Goal: Transaction & Acquisition: Purchase product/service

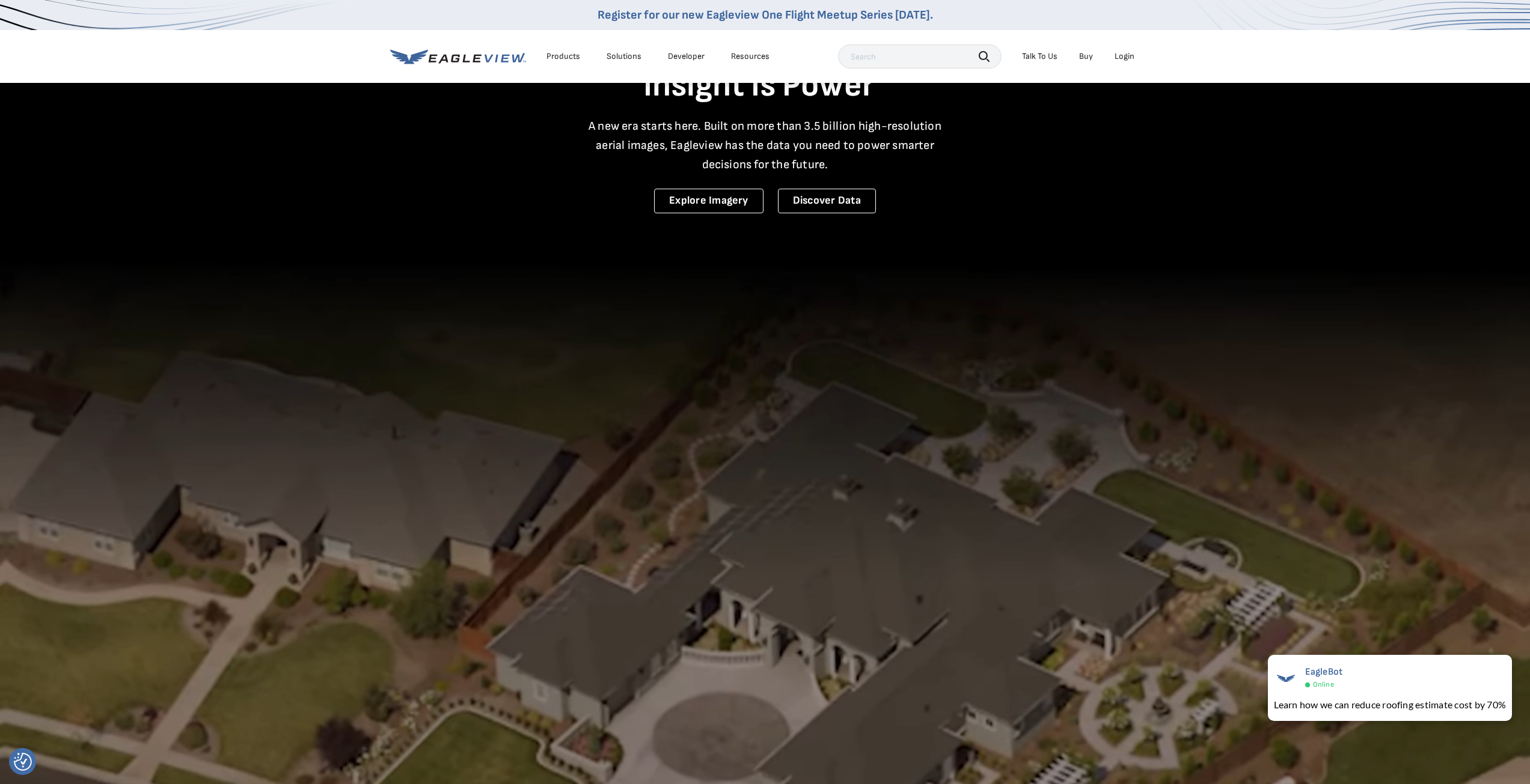
click at [1126, 58] on div "Login" at bounding box center [1124, 57] width 20 height 11
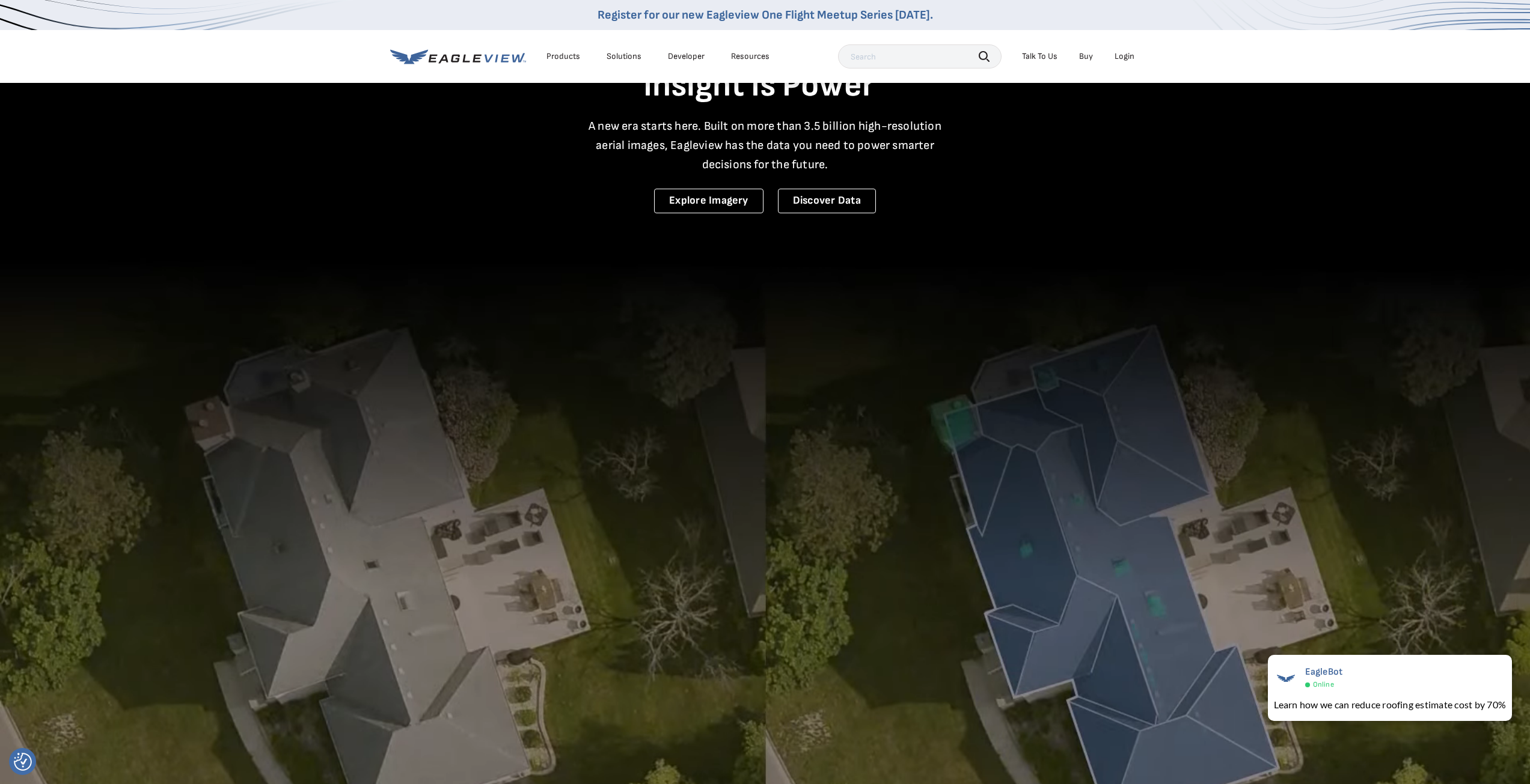
click at [1126, 58] on div "Login" at bounding box center [1124, 57] width 20 height 11
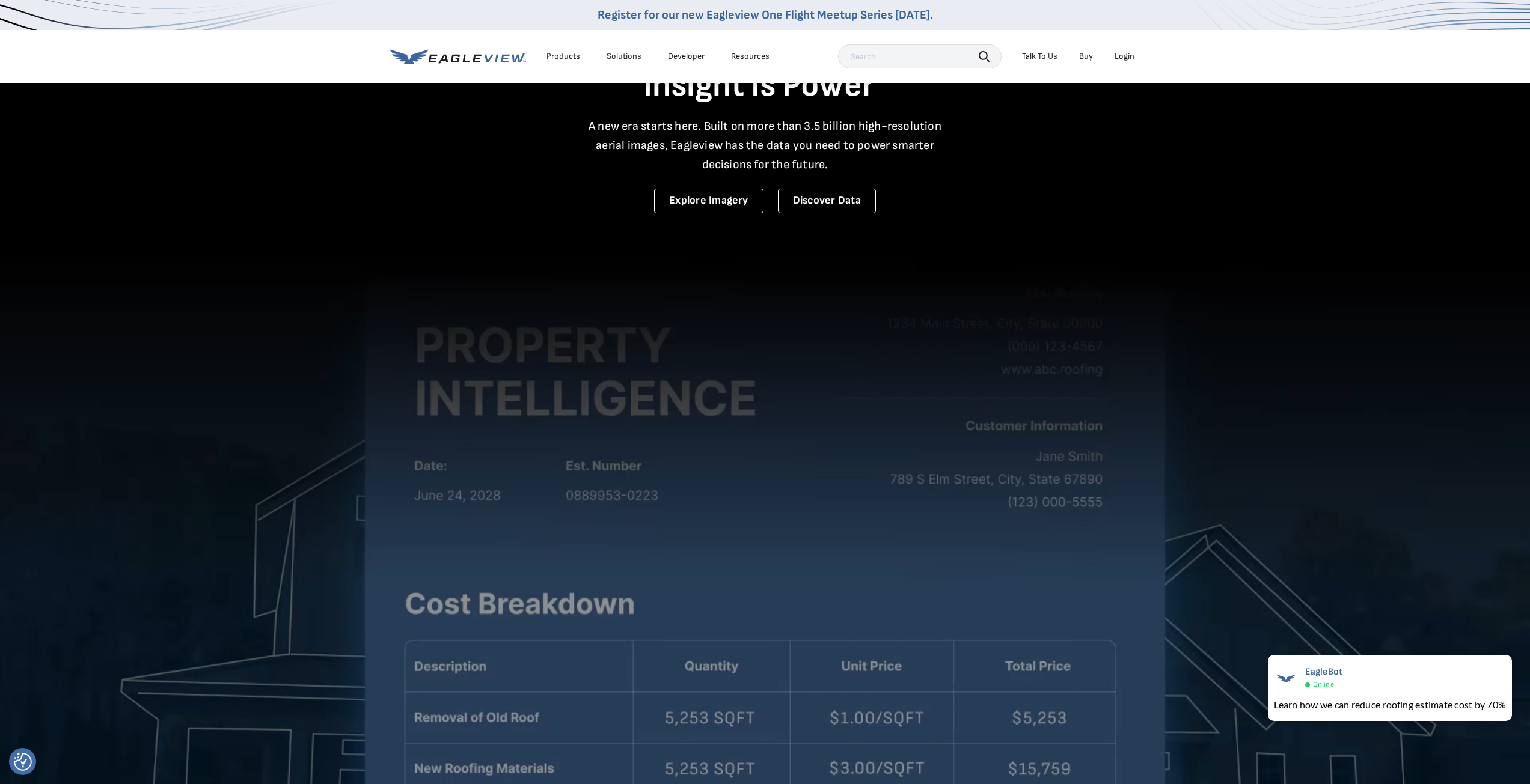
click at [1126, 58] on div "Login" at bounding box center [1124, 57] width 20 height 11
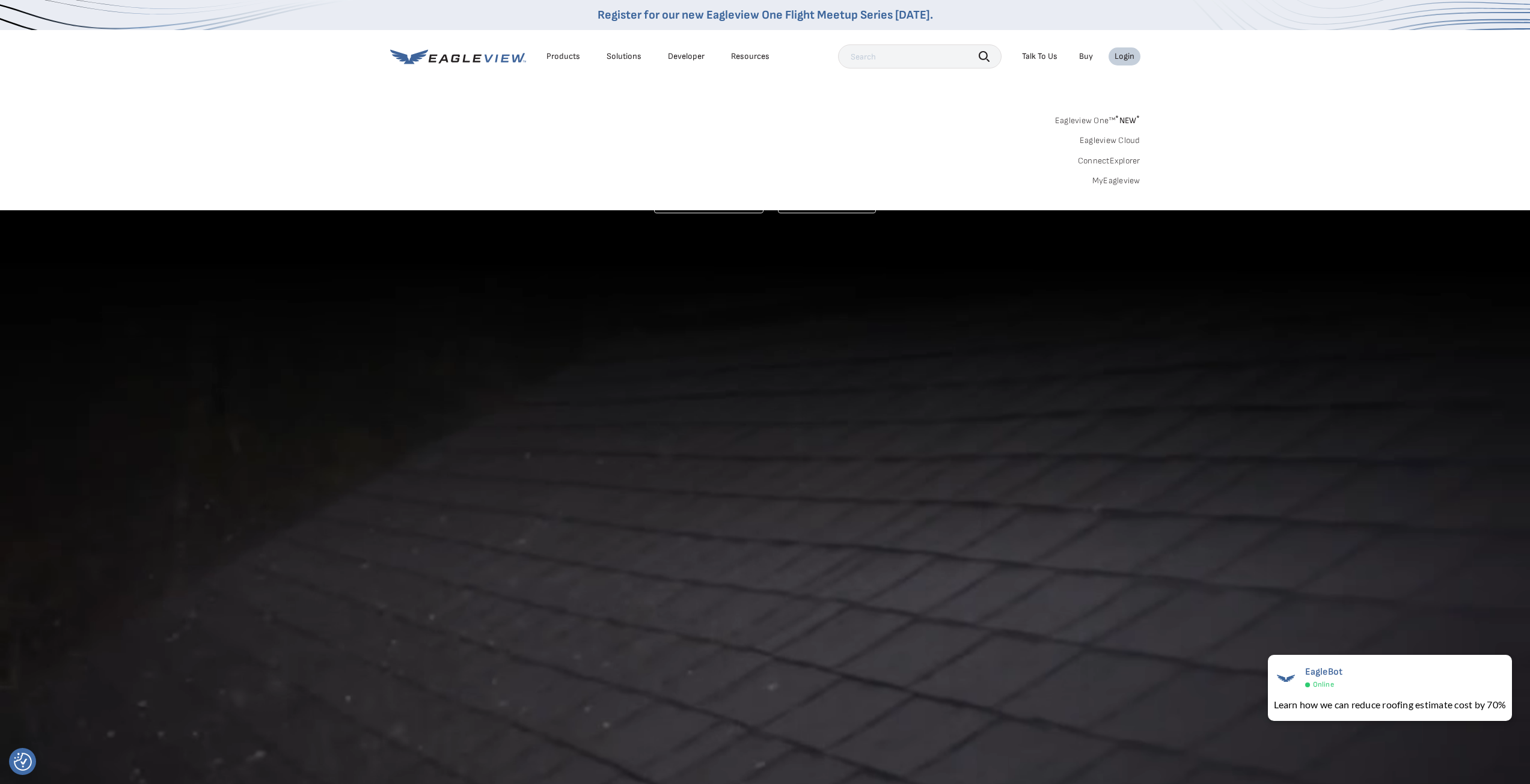
click at [489, 56] on icon at bounding box center [458, 57] width 136 height 15
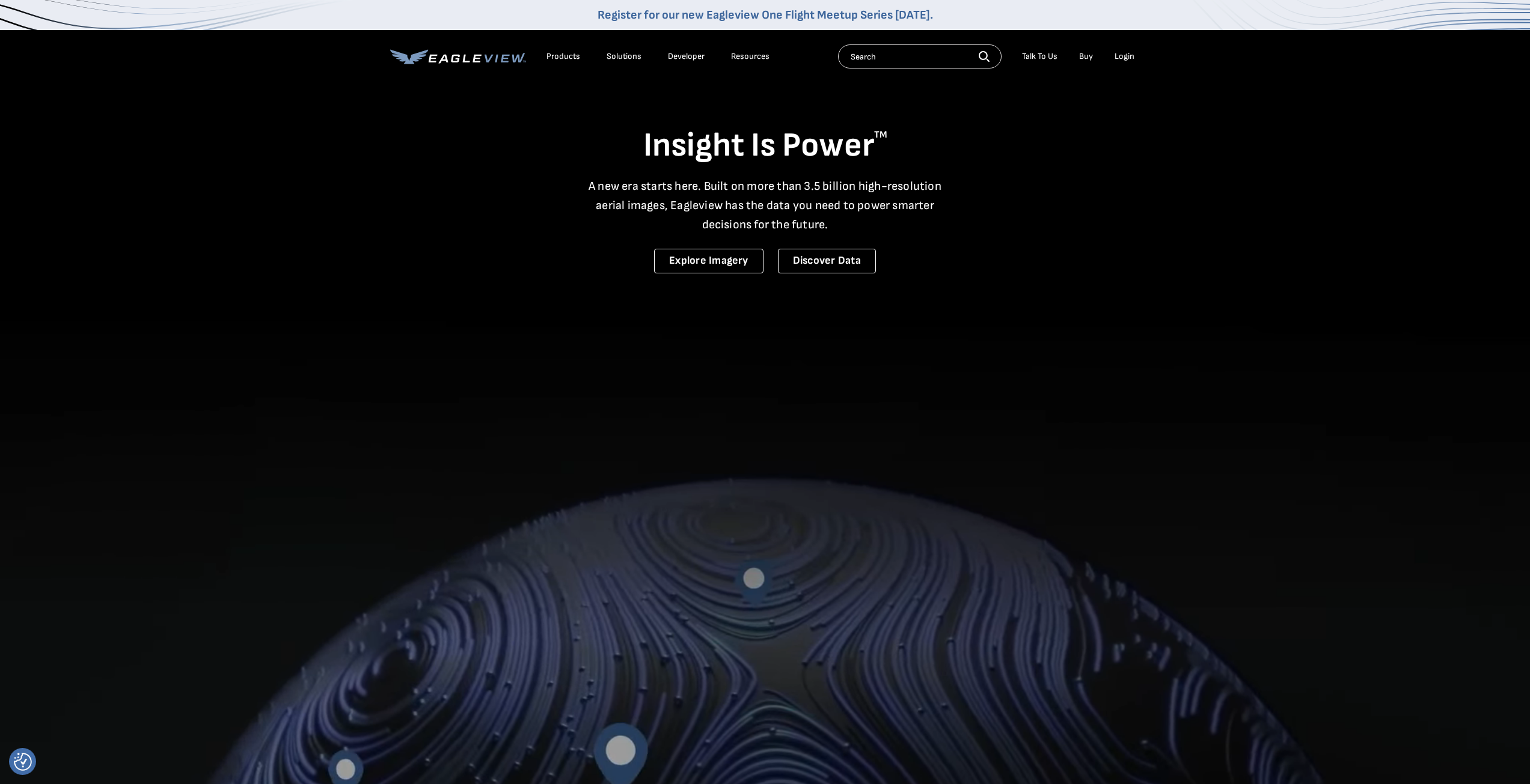
click at [566, 56] on div "Products" at bounding box center [563, 57] width 34 height 11
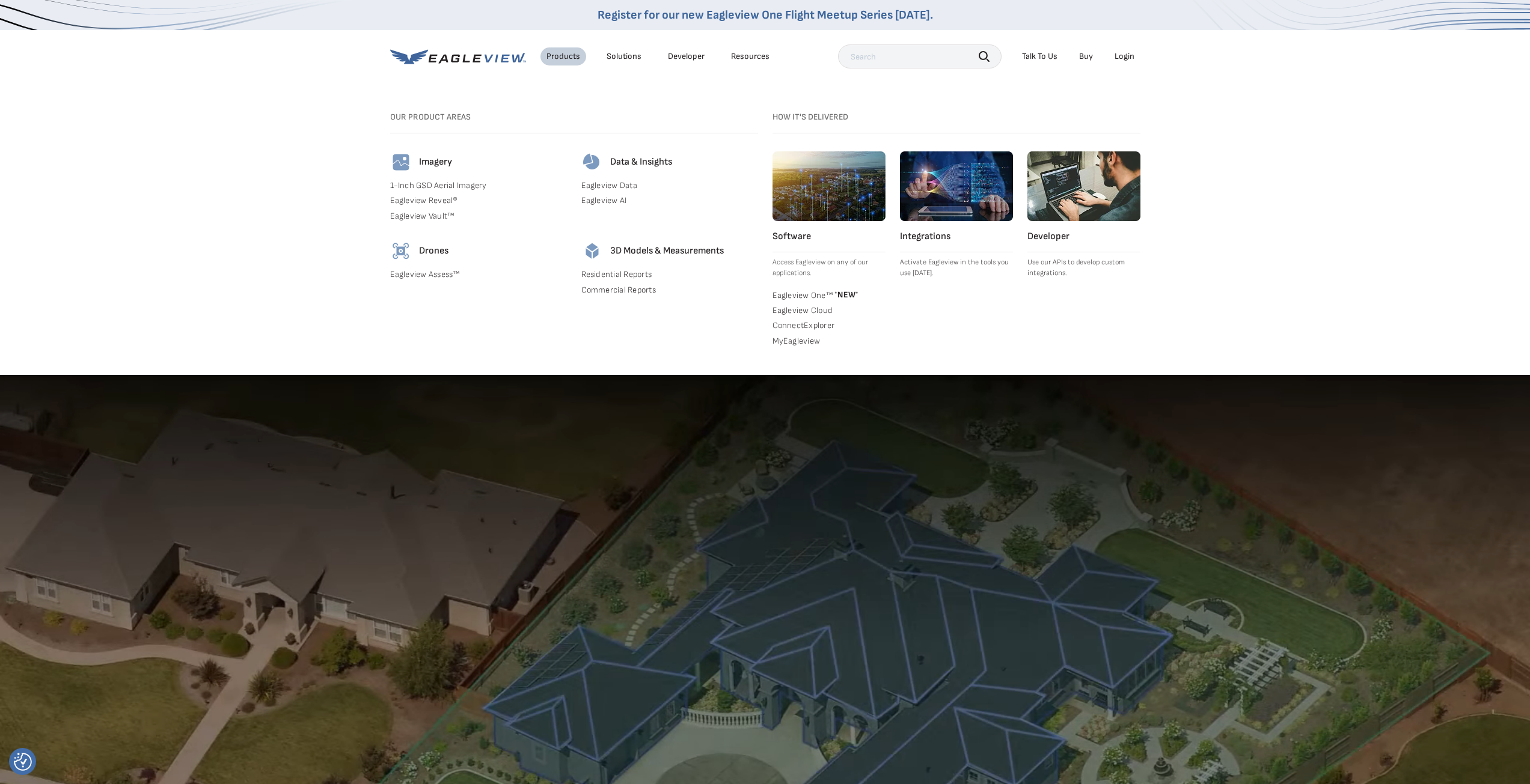
click at [1130, 53] on div "Login" at bounding box center [1124, 57] width 20 height 11
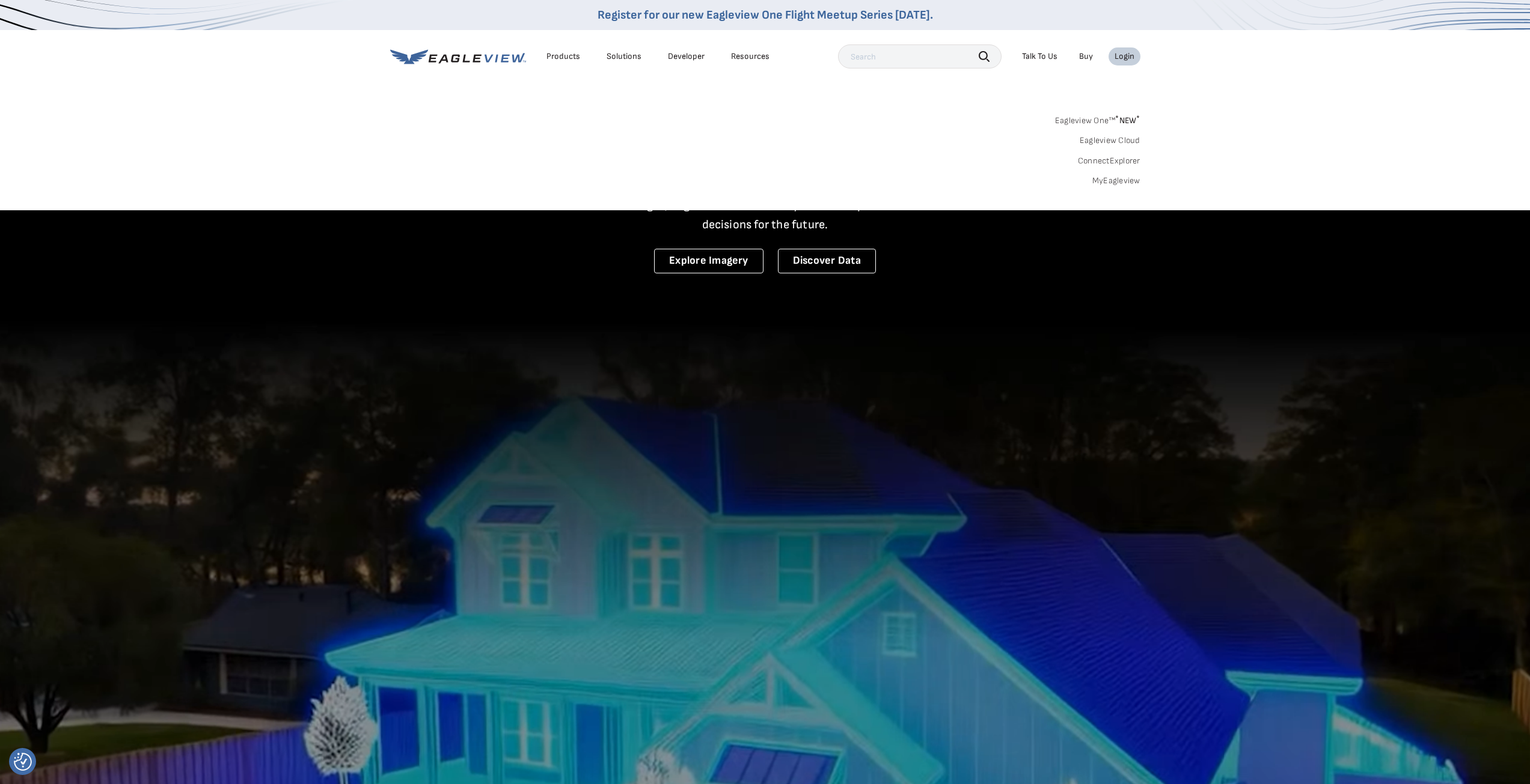
click at [1128, 53] on div "Login" at bounding box center [1124, 57] width 20 height 11
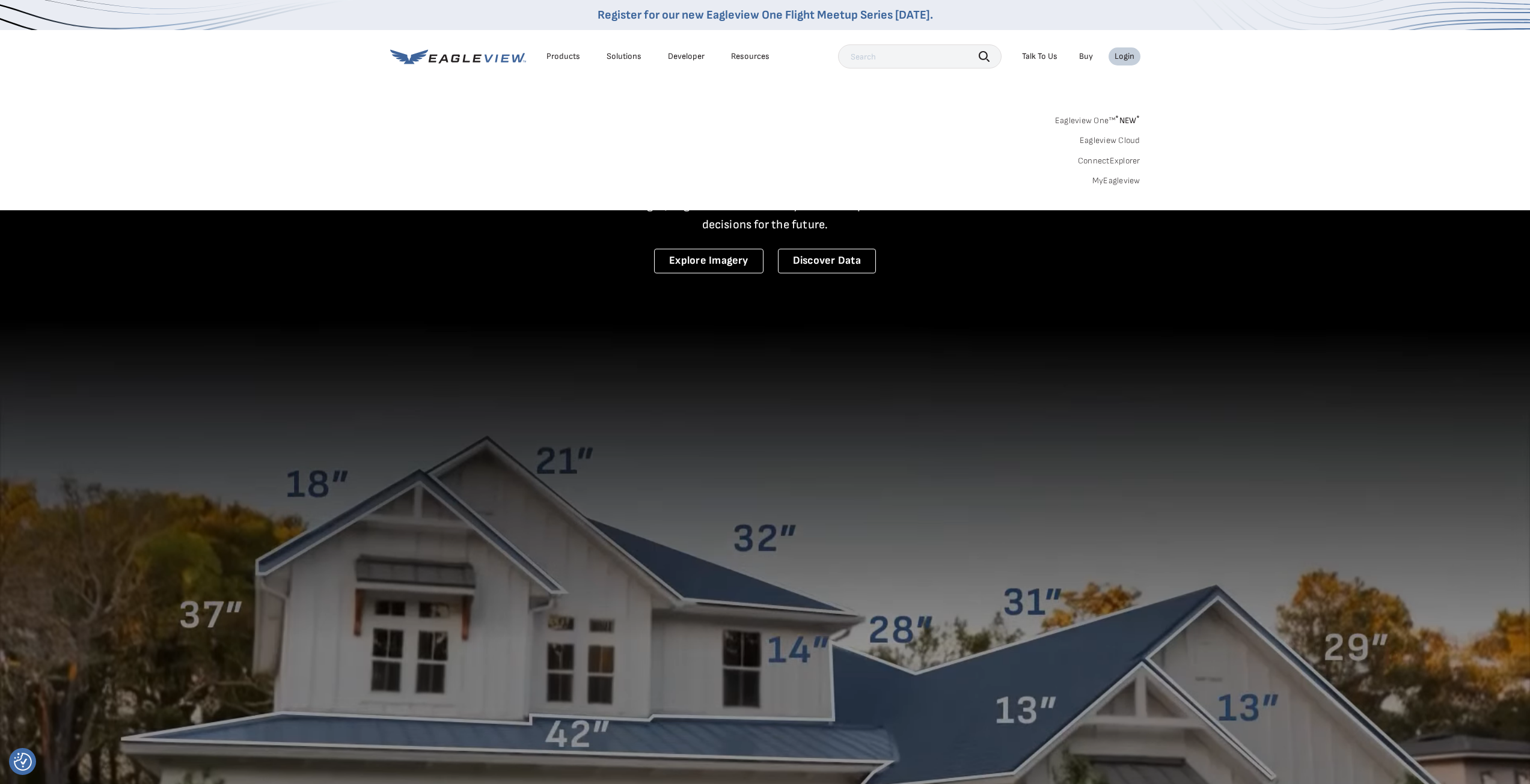
click at [1128, 53] on div "Login" at bounding box center [1124, 57] width 20 height 11
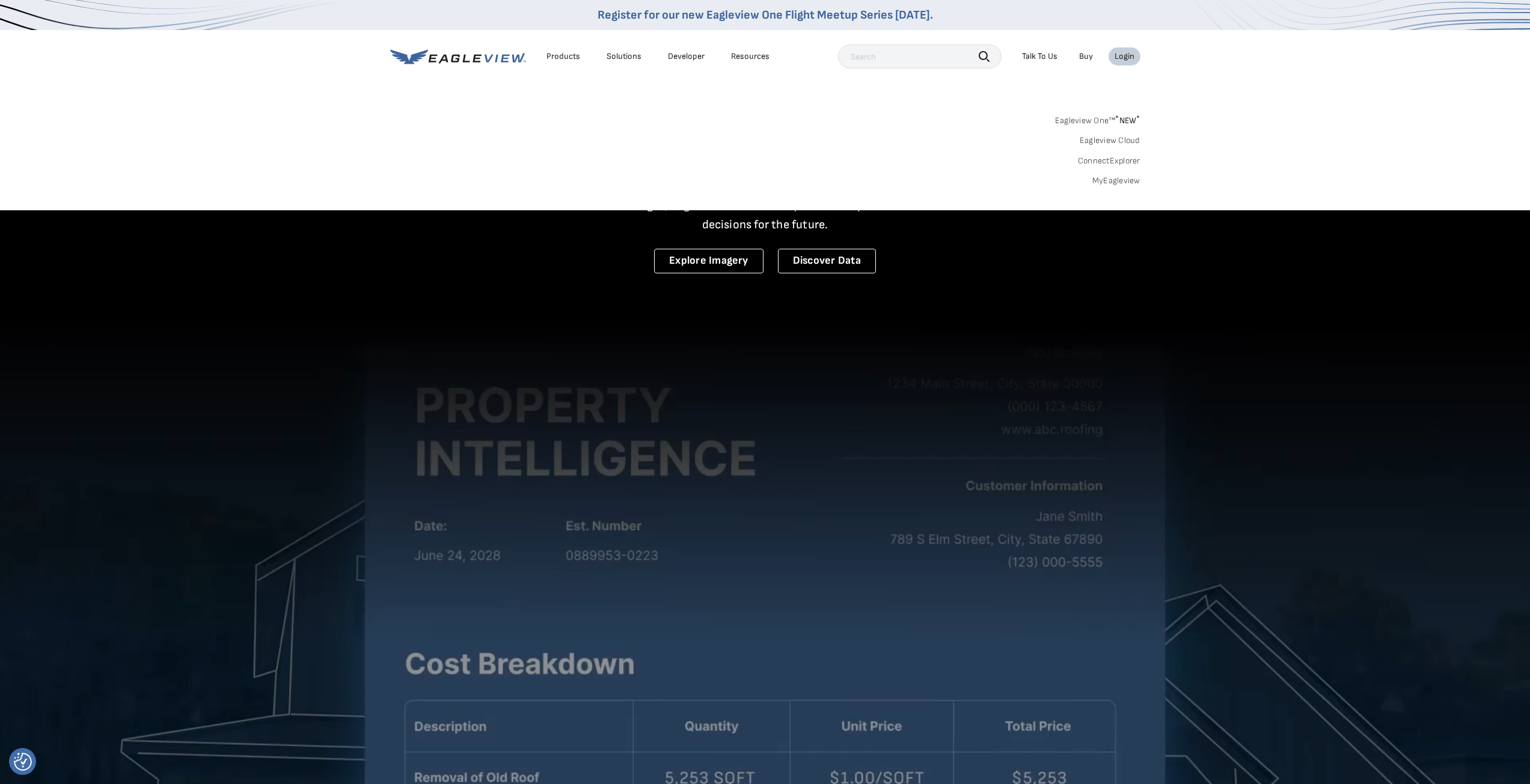
click at [1128, 53] on div "Login" at bounding box center [1124, 57] width 20 height 11
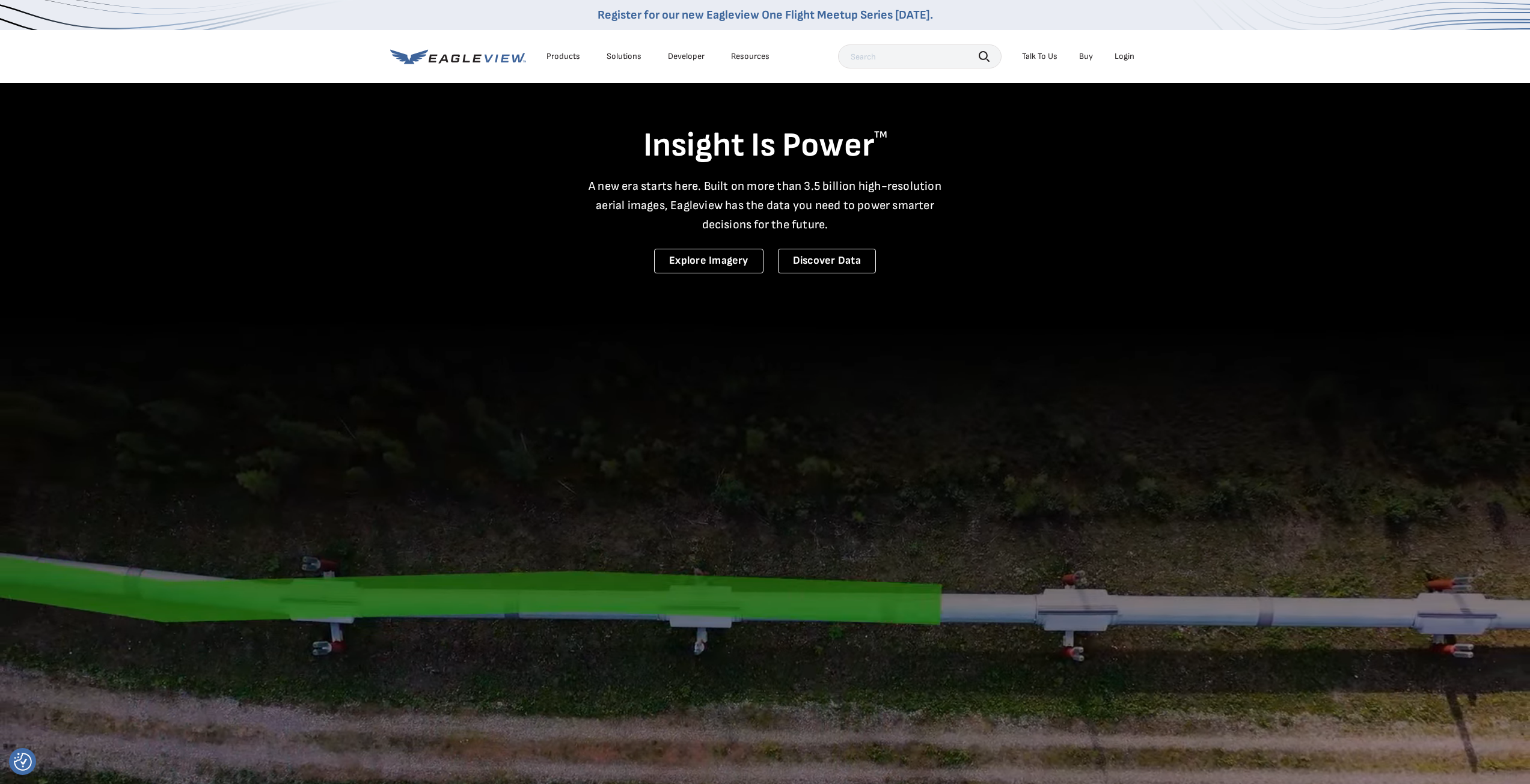
click at [1128, 53] on div "Login" at bounding box center [1124, 57] width 20 height 11
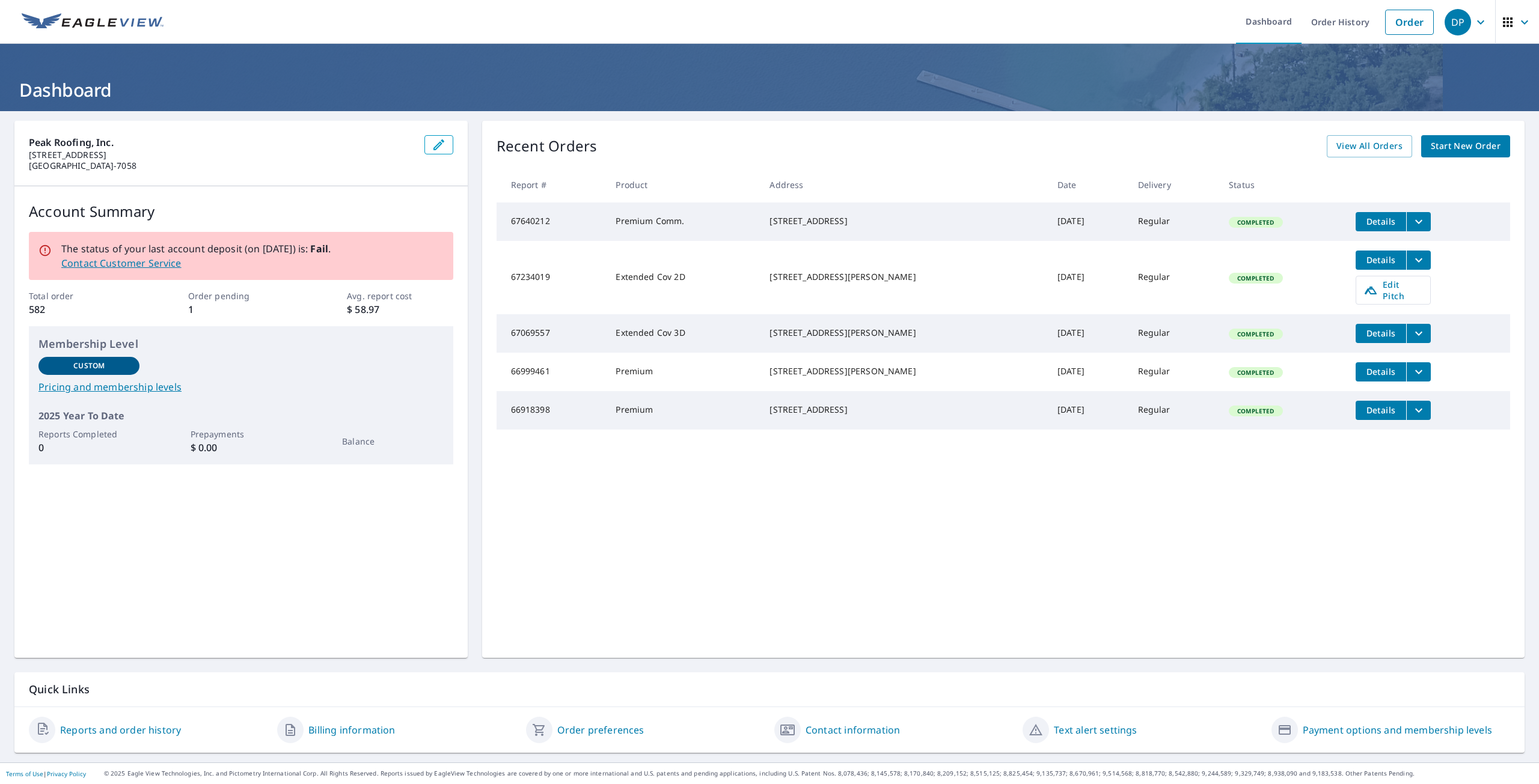
click at [1482, 144] on span "Start New Order" at bounding box center [1465, 146] width 69 height 15
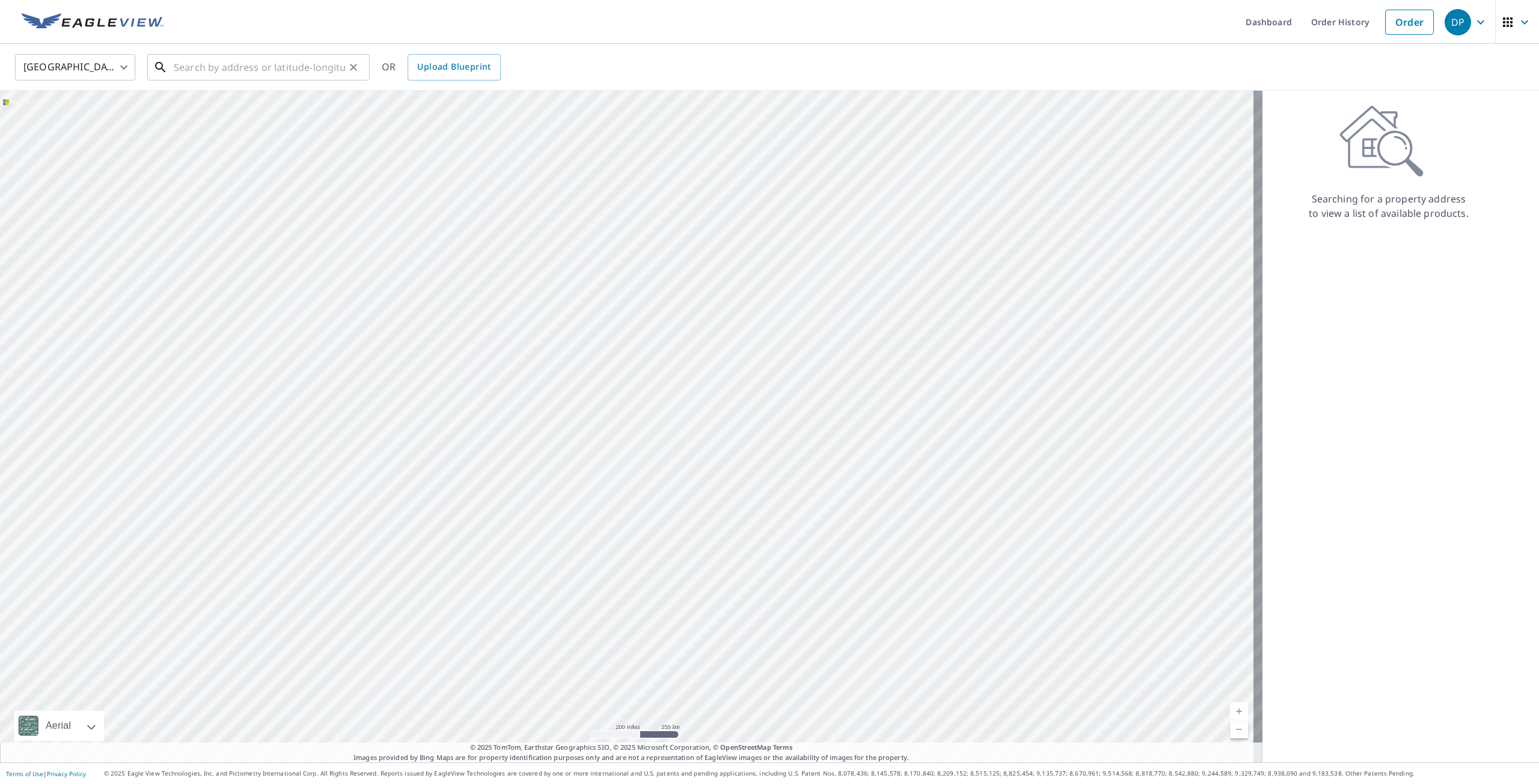
click at [207, 68] on input "text" at bounding box center [259, 67] width 171 height 34
click at [190, 98] on span "[STREET_ADDRESS]" at bounding box center [266, 102] width 189 height 15
type input "[STREET_ADDRESS]"
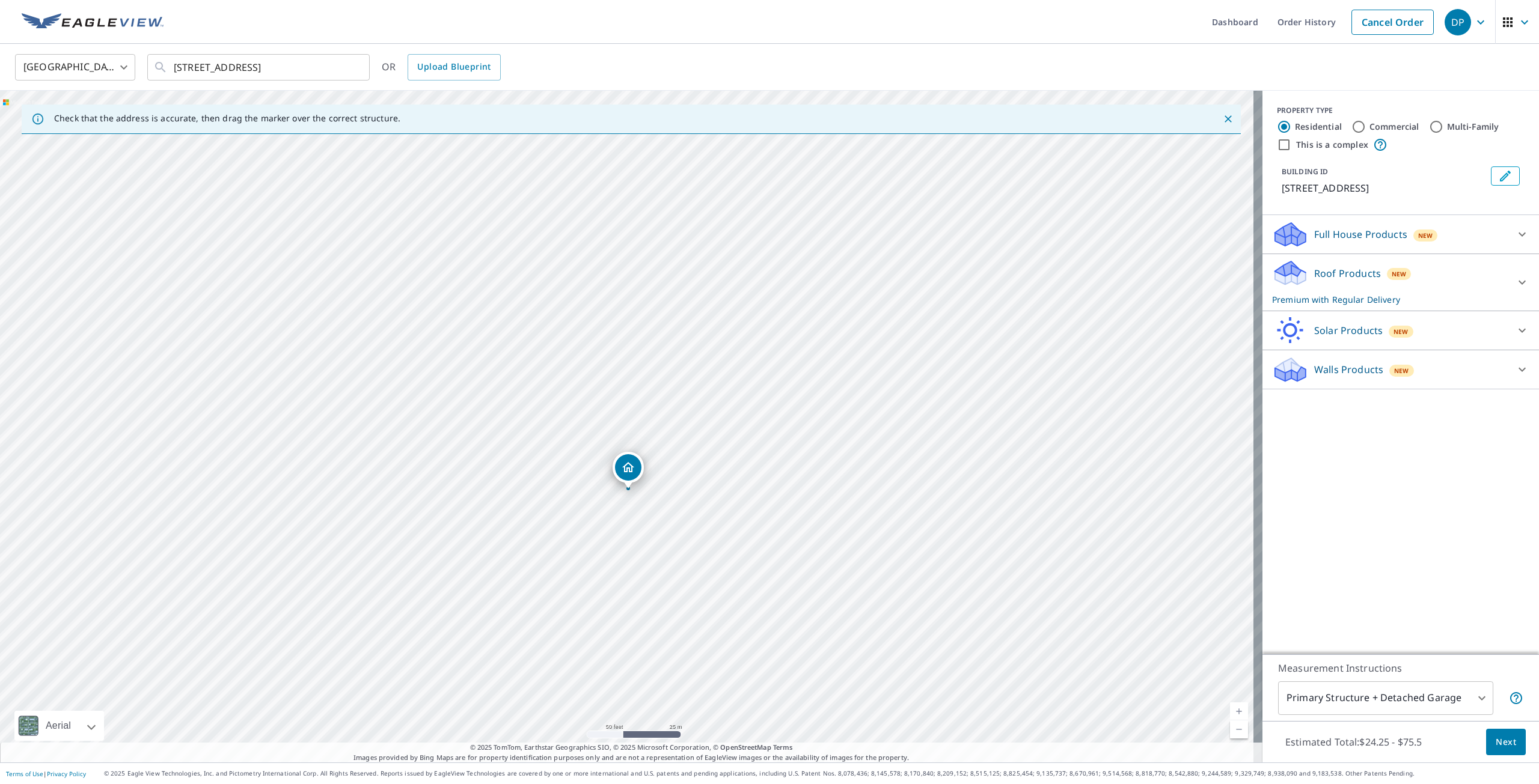
drag, startPoint x: 659, startPoint y: 357, endPoint x: 584, endPoint y: 19, distance: 346.2
click at [584, 19] on div "Dashboard Order History Cancel Order DP [GEOGRAPHIC_DATA] [GEOGRAPHIC_DATA] ​ […" at bounding box center [770, 392] width 1539 height 784
drag, startPoint x: 608, startPoint y: 295, endPoint x: 563, endPoint y: 174, distance: 129.1
click at [563, 174] on div "[STREET_ADDRESS]" at bounding box center [631, 427] width 1262 height 672
click at [1343, 272] on p "Roof Products" at bounding box center [1347, 273] width 67 height 15
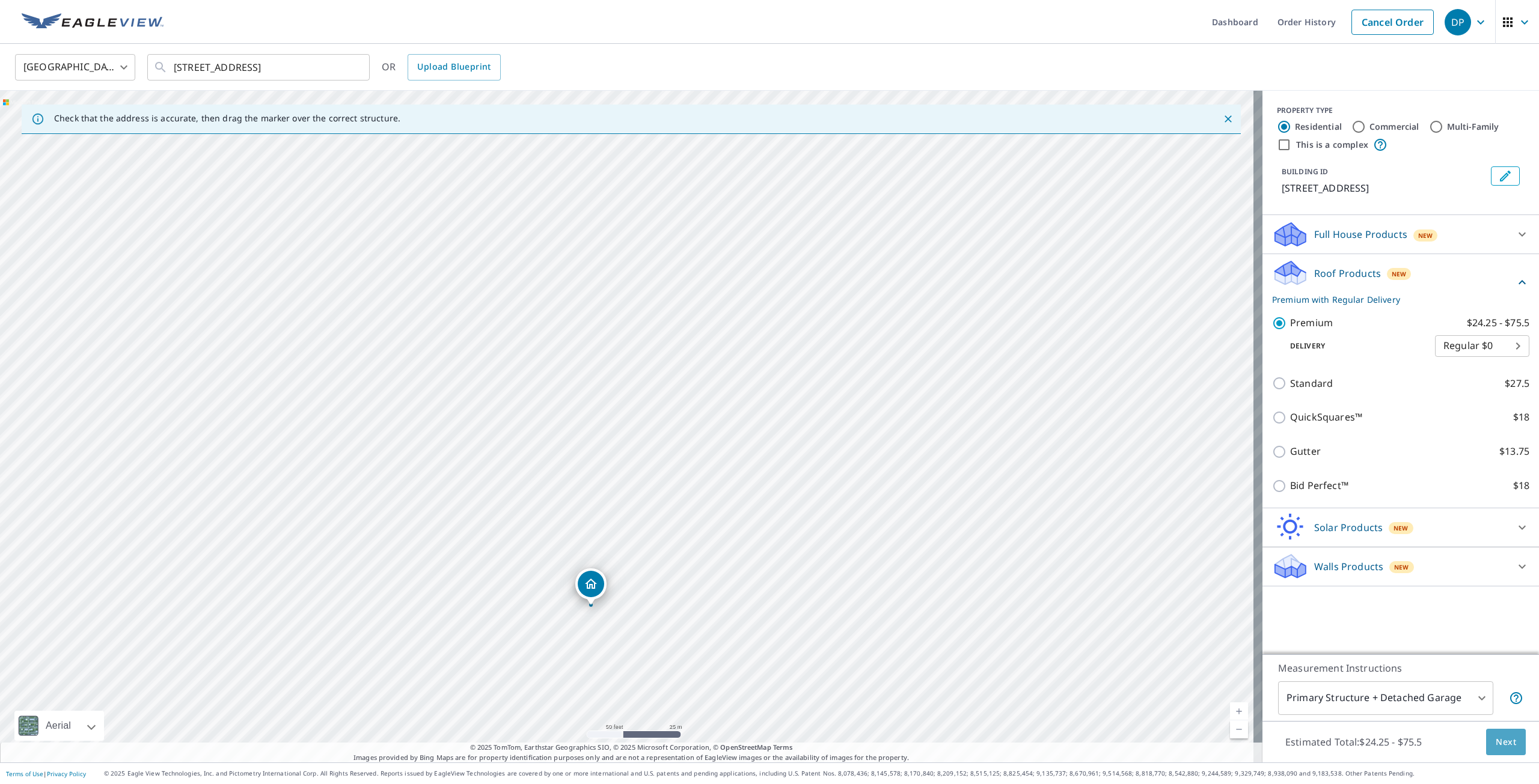
click at [1503, 748] on span "Next" at bounding box center [1505, 742] width 20 height 15
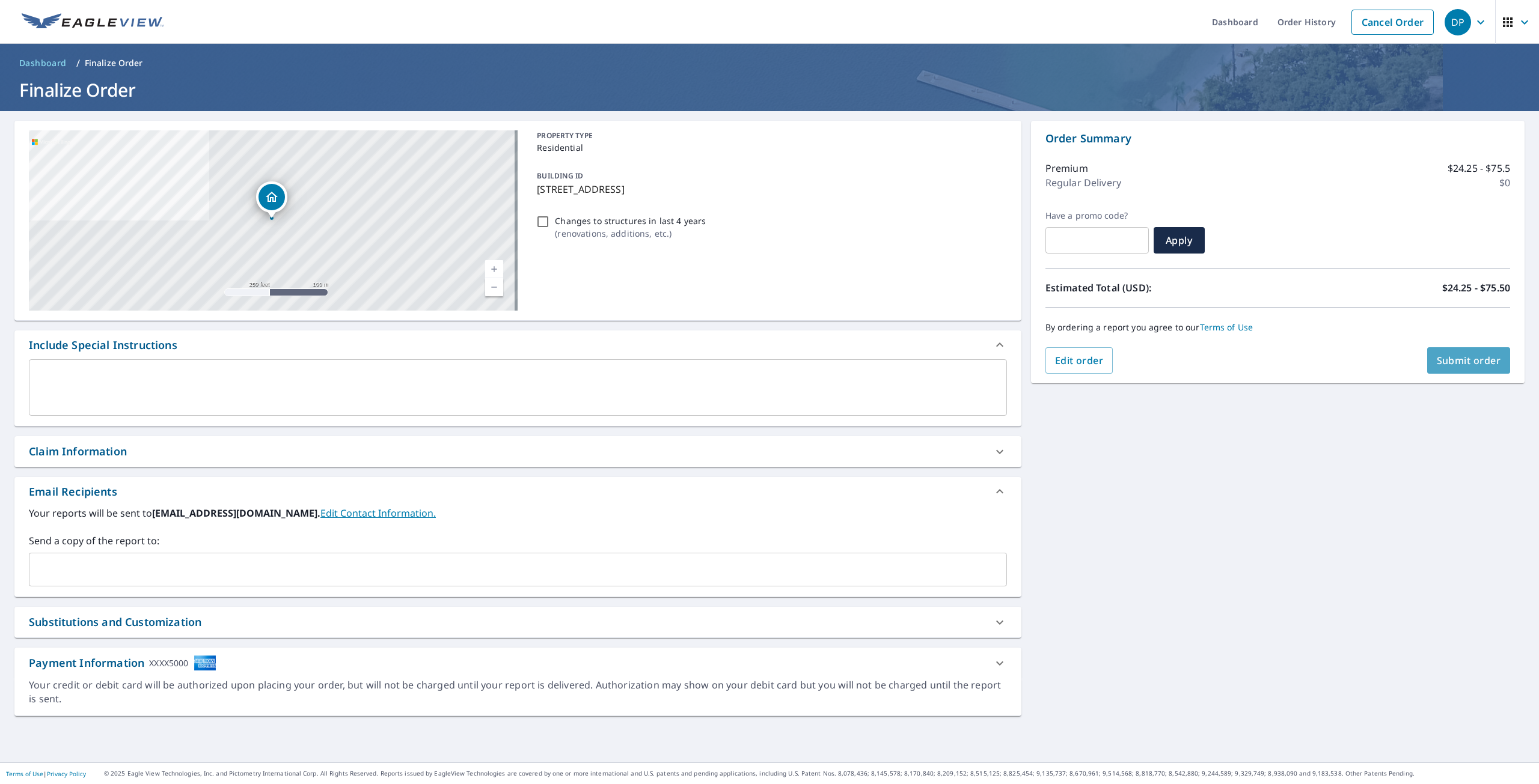
click at [1445, 358] on span "Submit order" at bounding box center [1468, 360] width 65 height 13
checkbox input "true"
